Goal: Information Seeking & Learning: Find specific fact

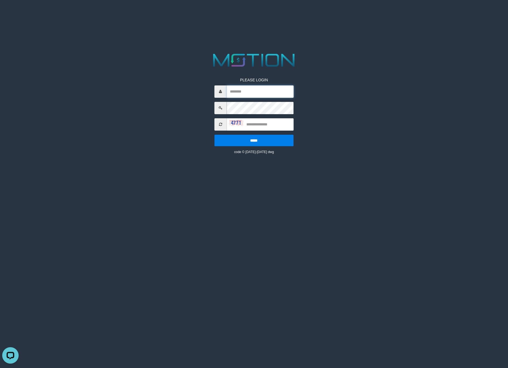
type input "*********"
click at [258, 119] on input "text" at bounding box center [259, 124] width 67 height 12
type input "****"
click at [214, 135] on input "*****" at bounding box center [253, 141] width 79 height 12
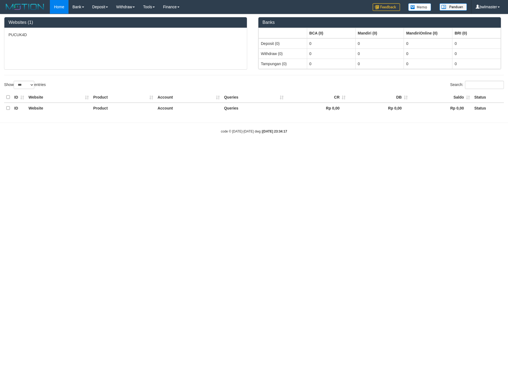
select select "***"
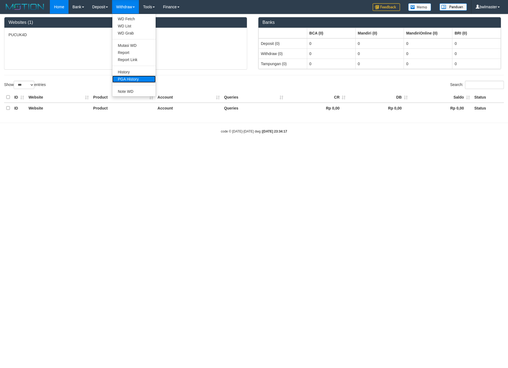
click at [129, 79] on link "PGA History" at bounding box center [133, 79] width 43 height 7
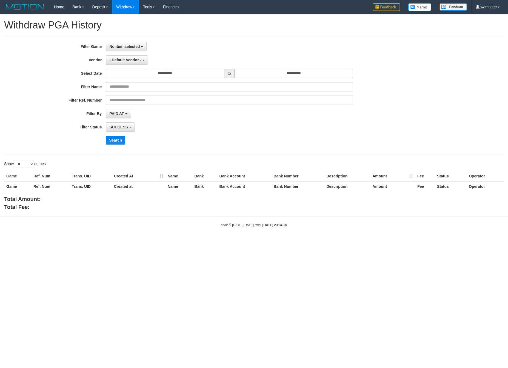
select select
select select "**"
click at [125, 50] on button "No item selected" at bounding box center [126, 46] width 41 height 9
click at [127, 79] on label "[ITOTO] PUCUK4D" at bounding box center [141, 75] width 70 height 8
select select "****"
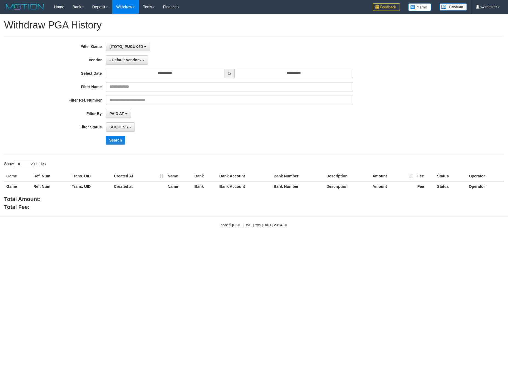
scroll to position [5, 0]
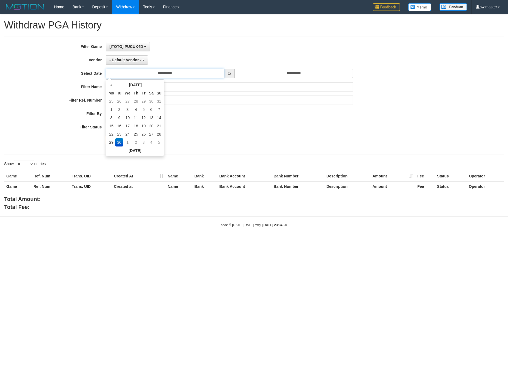
click at [125, 71] on input "**********" at bounding box center [165, 73] width 118 height 9
click at [125, 60] on span "- Default Vendor -" at bounding box center [125, 60] width 32 height 4
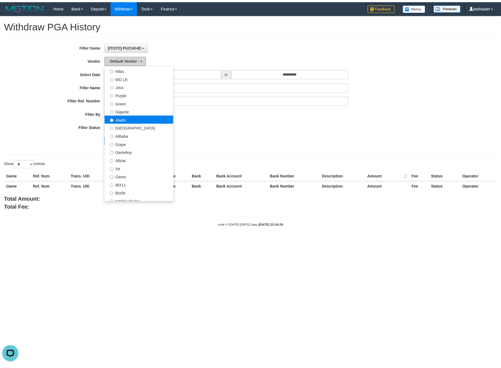
scroll to position [82, 0]
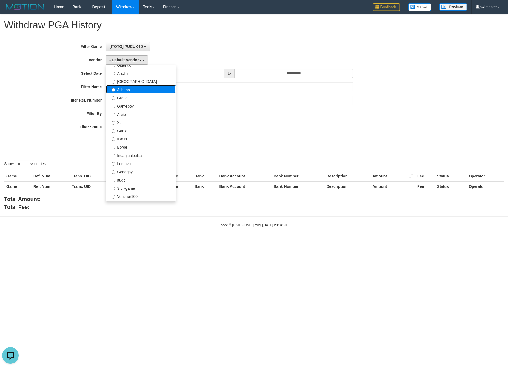
click at [128, 86] on label "Alibaba" at bounding box center [141, 89] width 70 height 8
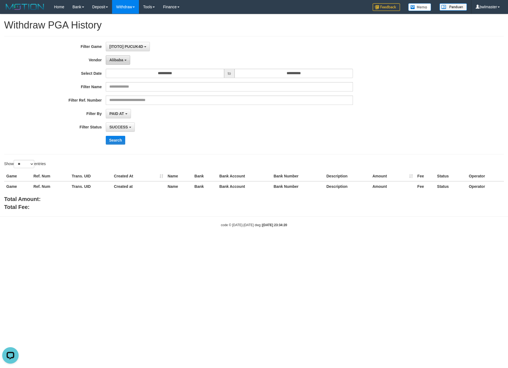
click at [125, 58] on button "Alibaba" at bounding box center [118, 59] width 24 height 9
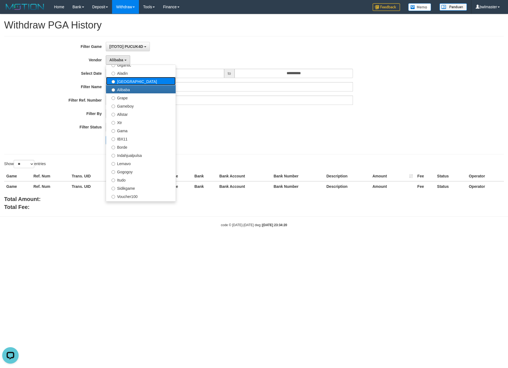
click at [122, 84] on label "Dubai" at bounding box center [141, 81] width 70 height 8
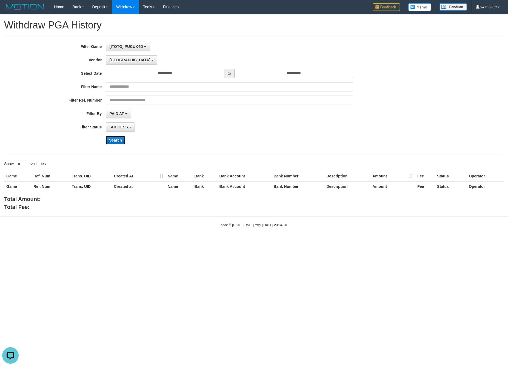
click at [111, 143] on button "Search" at bounding box center [115, 140] width 19 height 9
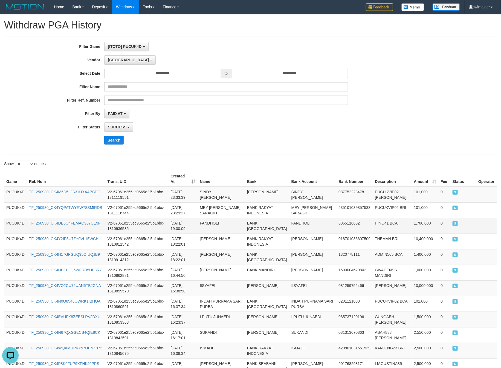
click at [294, 219] on td "FANDHOLI" at bounding box center [312, 226] width 47 height 16
copy td "FANDHOLI"
click at [294, 219] on td "FANDHOLI" at bounding box center [312, 226] width 47 height 16
copy td "FANDHOLI"
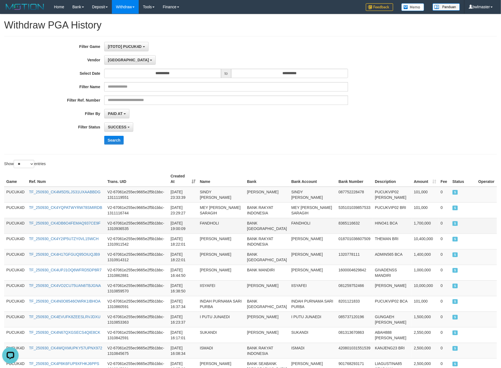
click at [373, 221] on td "HINO41 BCA" at bounding box center [392, 226] width 39 height 16
copy td "HINO41"
click at [373, 221] on td "HINO41 BCA" at bounding box center [392, 226] width 39 height 16
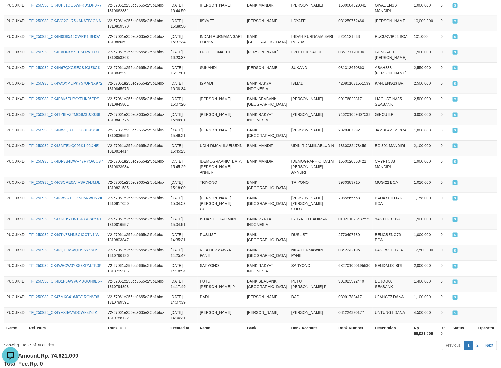
scroll to position [283, 0]
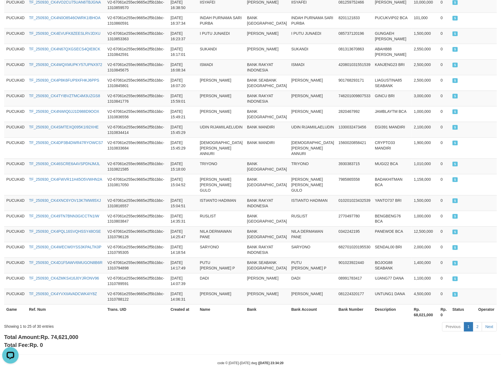
click at [68, 334] on span "Rp. 74,621,000" at bounding box center [60, 337] width 38 height 6
copy span "74,621,000"
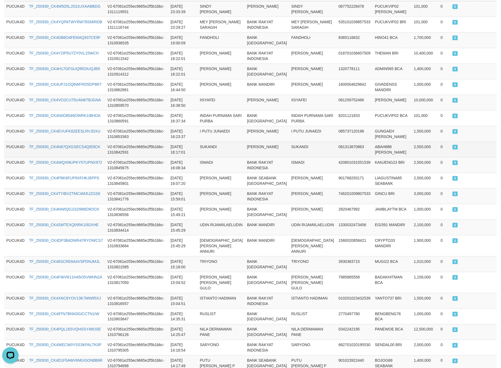
scroll to position [78, 0]
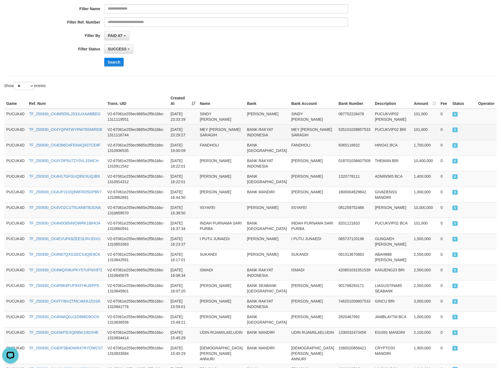
click at [302, 129] on td "MEY AKRIS SARAGIH" at bounding box center [312, 132] width 47 height 16
copy td "I"
click at [302, 129] on td "MEY AKRIS SARAGIH" at bounding box center [312, 132] width 47 height 16
copy td "MEY AKRIS SARAGIH"
click at [302, 129] on td "MEY AKRIS SARAGIH" at bounding box center [312, 132] width 47 height 16
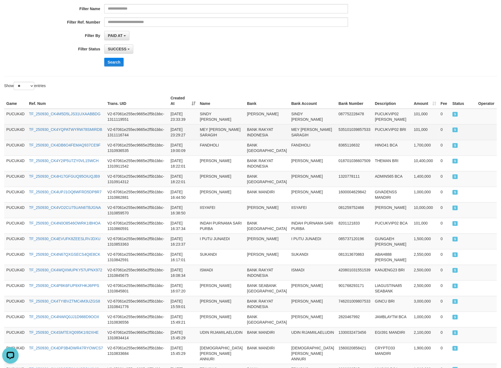
click at [375, 125] on td "PUCUKVIP02 BRI" at bounding box center [392, 132] width 39 height 16
copy td "PUCUKVIP02"
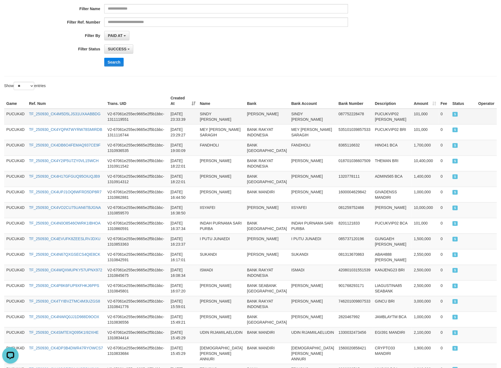
click at [307, 112] on td "SINDY ANJELY SIMANJUNTAK" at bounding box center [312, 117] width 47 height 16
copy td "ANJELY"
click at [307, 112] on td "SINDY ANJELY SIMANJUNTAK" at bounding box center [312, 117] width 47 height 16
copy td "SINDY ANJELY SIMANJUNTAK"
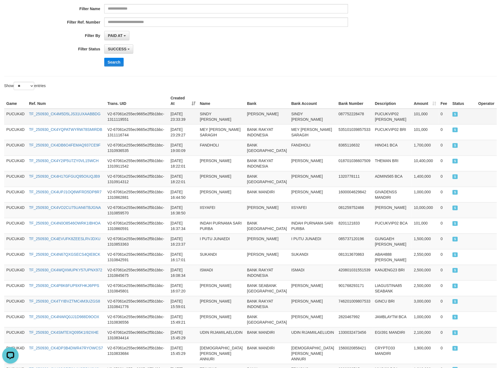
click at [376, 111] on td "PUCUKVIP02 DANA" at bounding box center [392, 117] width 39 height 16
copy td "PUCUKVIP02"
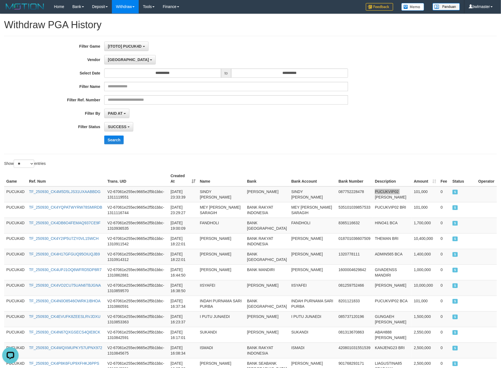
scroll to position [0, 0]
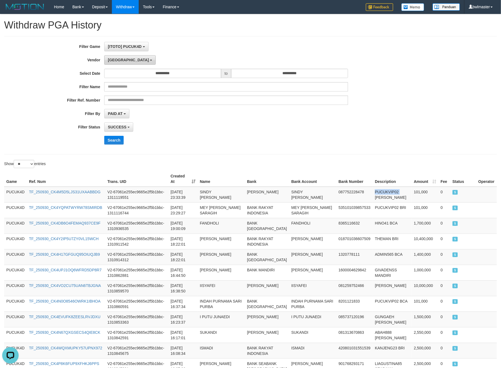
click at [113, 62] on button "Dubai" at bounding box center [129, 59] width 51 height 9
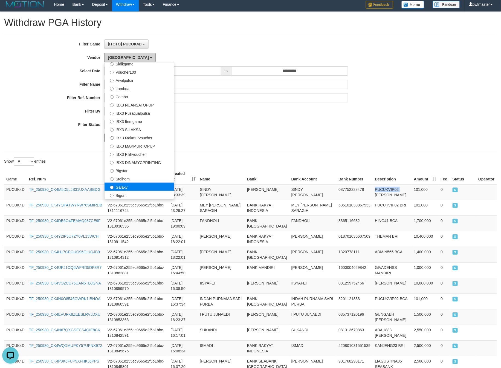
scroll to position [41, 0]
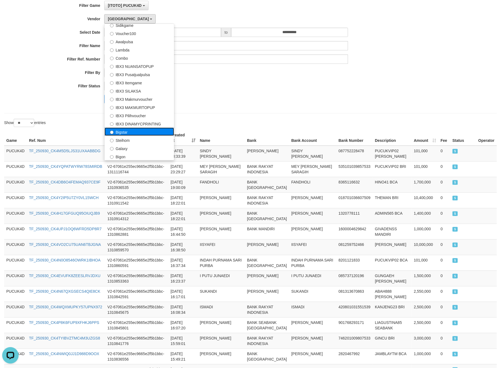
click at [127, 133] on label "Bigstar" at bounding box center [140, 132] width 70 height 8
select select "**********"
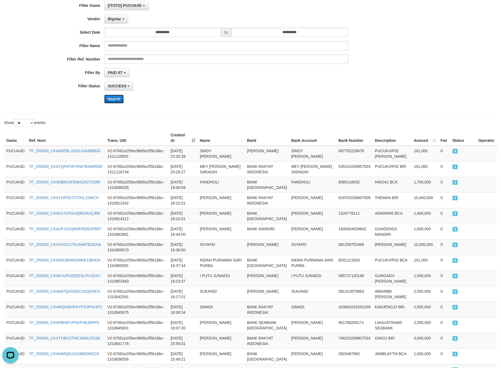
click at [113, 100] on button "Search" at bounding box center [113, 99] width 19 height 9
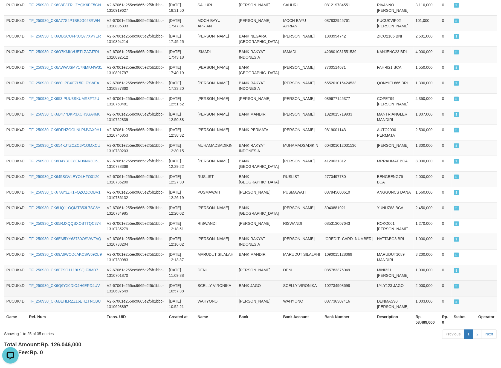
scroll to position [283, 0]
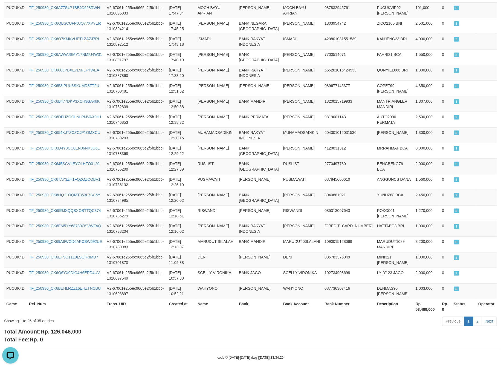
click at [62, 329] on span "Rp. 126,046,000" at bounding box center [61, 332] width 41 height 6
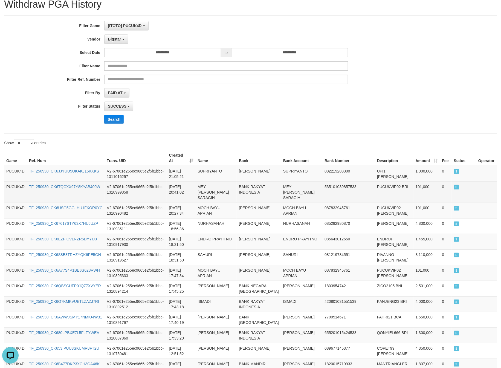
scroll to position [41, 0]
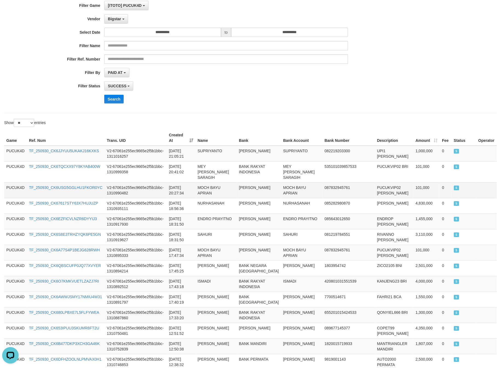
click at [301, 182] on td "MOCH BAYU APRIAN" at bounding box center [301, 190] width 41 height 16
click at [375, 182] on td "PUCUKVIP02 DANA" at bounding box center [394, 190] width 39 height 16
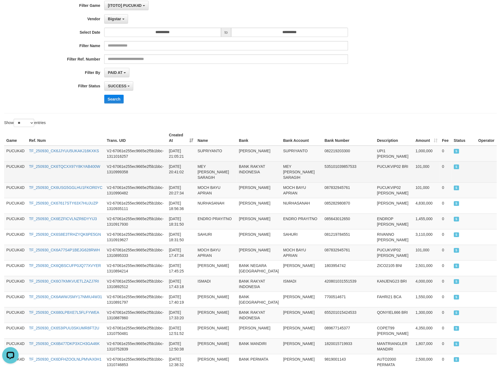
click at [292, 163] on td "MEY AKRIS SARAGIH" at bounding box center [301, 171] width 41 height 21
click at [292, 161] on td "MEY AKRIS SARAGIH" at bounding box center [301, 171] width 41 height 21
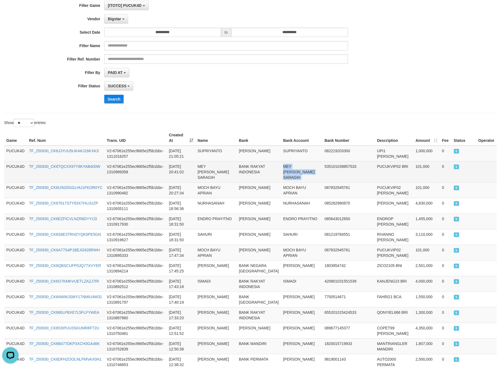
click at [292, 161] on td "MEY AKRIS SARAGIH" at bounding box center [301, 171] width 41 height 21
click at [375, 162] on td "PUCUKVIP02 BRI" at bounding box center [394, 171] width 39 height 21
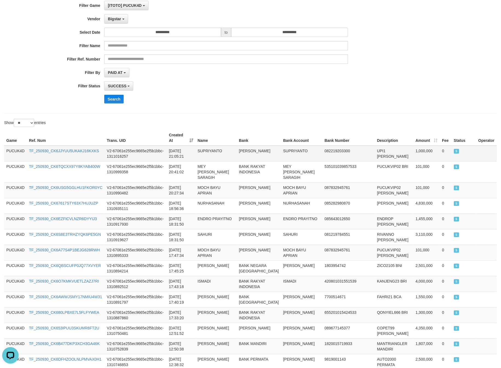
click at [303, 147] on td "SUPRIYANTO" at bounding box center [301, 154] width 41 height 16
click at [375, 149] on td "UPI1 DANA" at bounding box center [394, 154] width 39 height 16
click at [117, 102] on button "Search" at bounding box center [113, 99] width 19 height 9
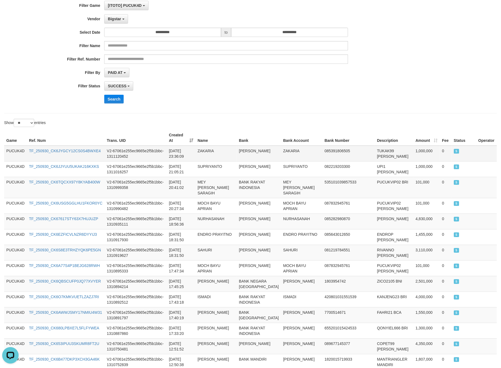
click at [290, 148] on td "ZAKARIA" at bounding box center [301, 154] width 41 height 16
click at [375, 147] on td "TUKAK99 DANA" at bounding box center [394, 154] width 39 height 16
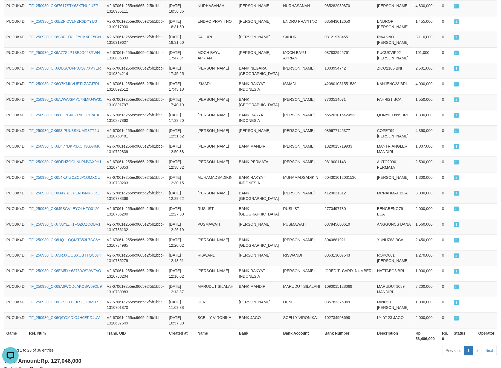
scroll to position [283, 0]
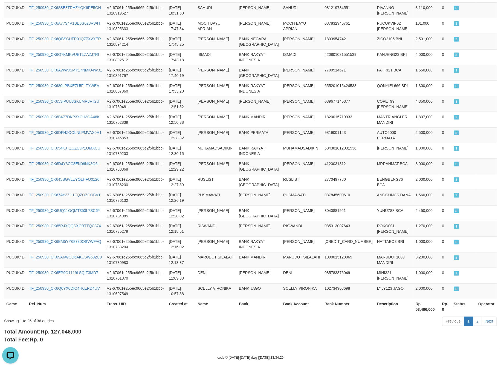
click at [66, 329] on span "Rp. 127,046,000" at bounding box center [61, 332] width 41 height 6
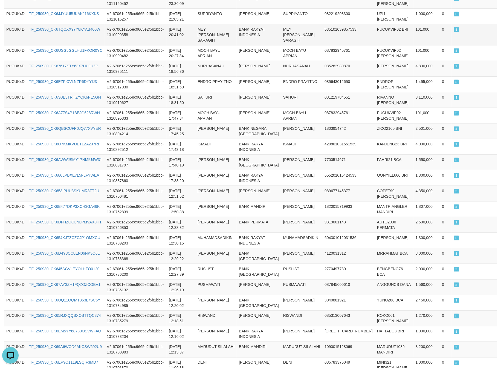
scroll to position [78, 0]
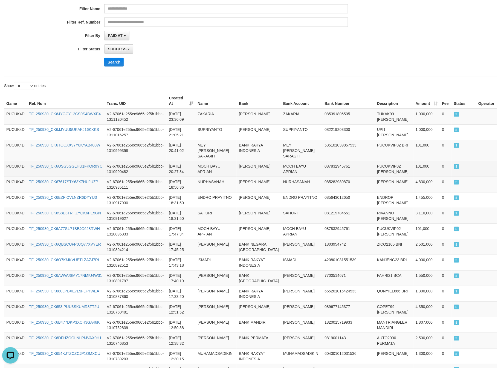
click at [308, 161] on td "MOCH BAYU APRIAN" at bounding box center [301, 169] width 41 height 16
click at [377, 161] on td "PUCUKVIP02 DANA" at bounding box center [394, 169] width 39 height 16
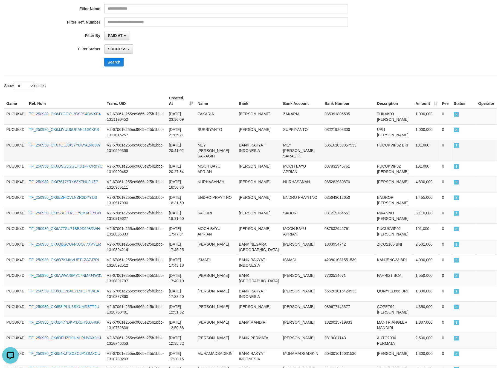
click at [299, 140] on td "MEY AKRIS SARAGIH" at bounding box center [301, 150] width 41 height 21
click at [377, 141] on td "PUCUKVIP02 BRI" at bounding box center [394, 150] width 39 height 21
